Goal: Book appointment/travel/reservation

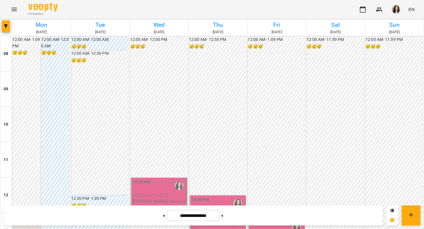
scroll to position [118, 0]
click at [6, 29] on button "button" at bounding box center [6, 26] width 8 height 12
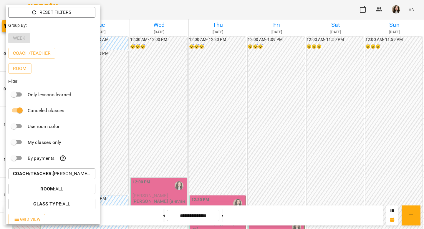
click at [76, 176] on p "Coach/Teacher : [PERSON_NAME] (а)" at bounding box center [52, 173] width 78 height 7
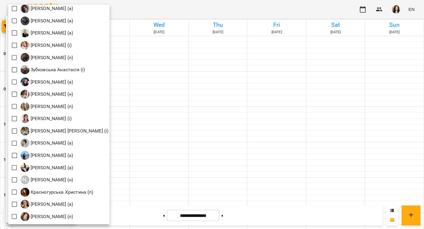
scroll to position [374, 0]
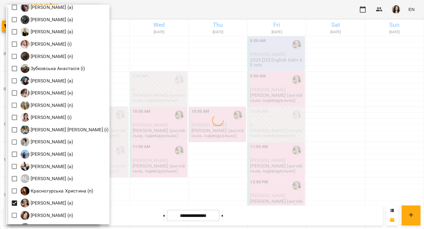
click at [166, 119] on div at bounding box center [212, 114] width 424 height 229
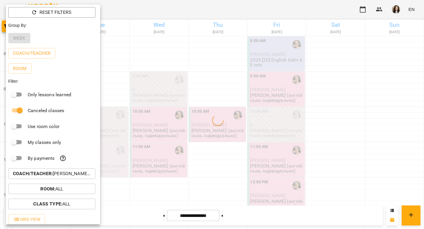
click at [166, 119] on div at bounding box center [212, 114] width 424 height 229
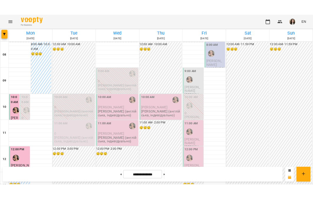
scroll to position [0, 0]
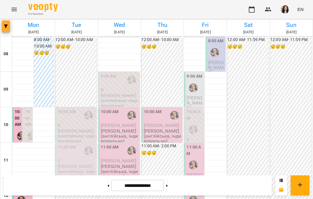
click at [4, 27] on icon "button" at bounding box center [6, 26] width 4 height 4
click at [7, 25] on icon "button" at bounding box center [6, 26] width 4 height 4
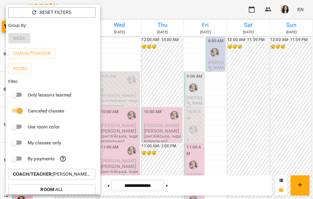
click at [67, 175] on p "Coach/Teacher : [PERSON_NAME] (а)" at bounding box center [52, 173] width 78 height 7
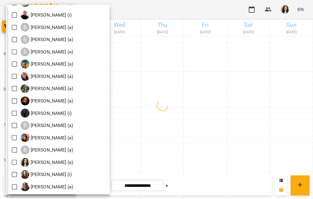
scroll to position [126, 0]
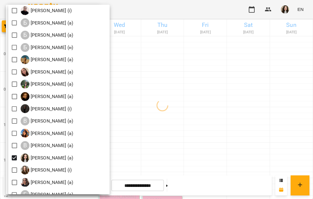
click at [151, 7] on div at bounding box center [156, 99] width 313 height 199
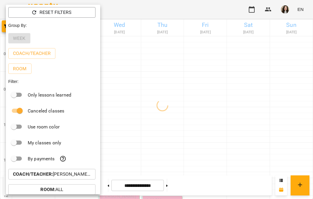
click at [151, 7] on div at bounding box center [156, 99] width 313 height 199
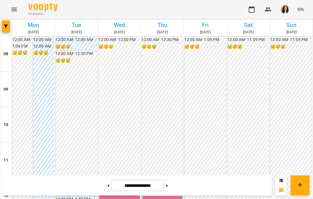
scroll to position [155, 0]
click at [168, 185] on button at bounding box center [166, 184] width 1 height 13
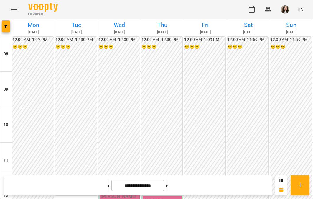
scroll to position [212, 0]
click at [108, 182] on button at bounding box center [108, 184] width 1 height 13
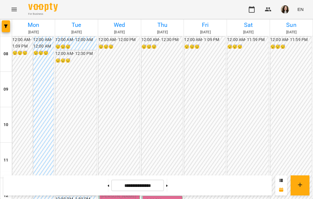
scroll to position [163, 0]
click at [168, 187] on button at bounding box center [166, 184] width 1 height 13
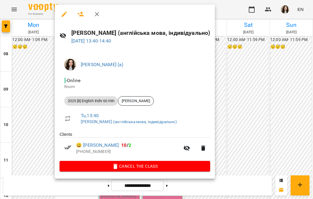
click at [244, 83] on div at bounding box center [156, 99] width 313 height 199
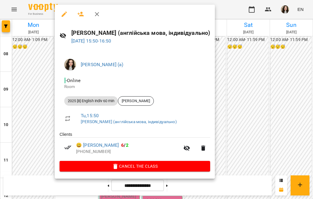
click at [230, 95] on div at bounding box center [156, 99] width 313 height 199
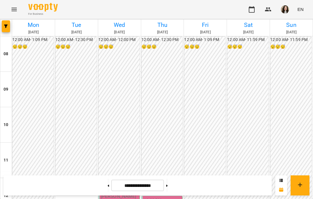
scroll to position [168, 0]
click at [108, 186] on button at bounding box center [108, 184] width 1 height 13
type input "**********"
